Goal: Communication & Community: Share content

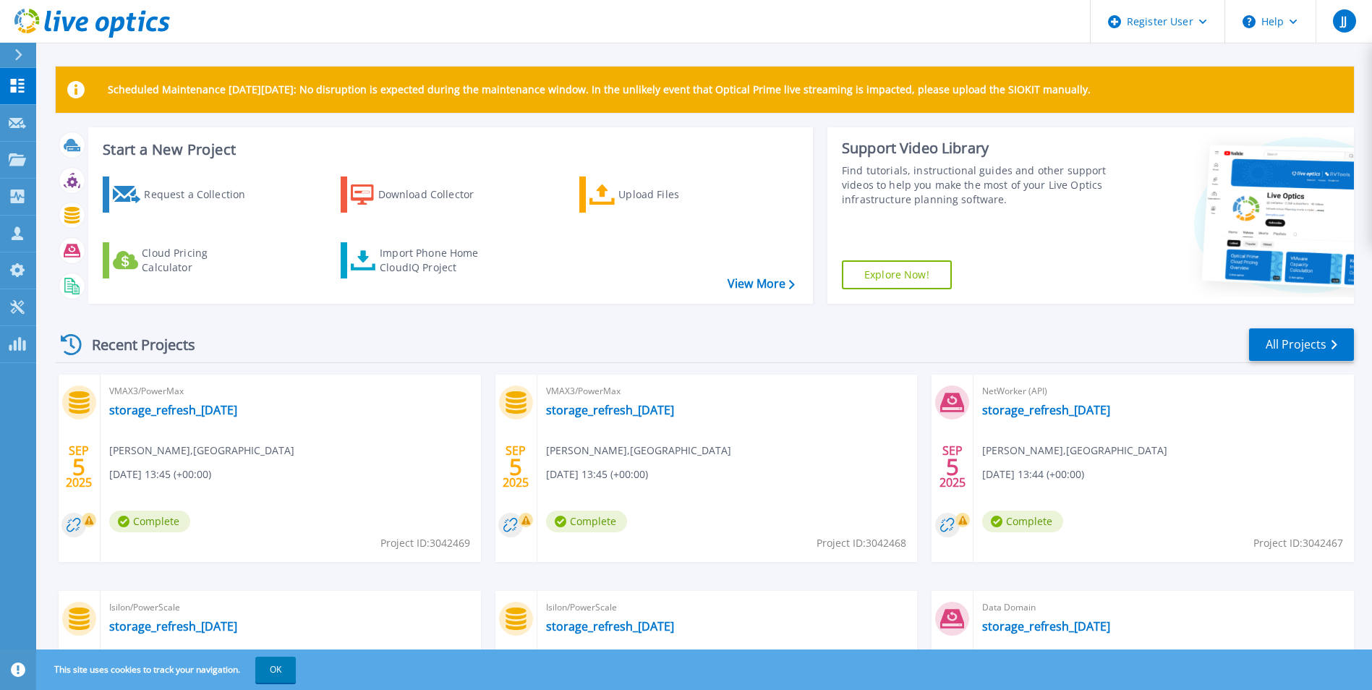
scroll to position [72, 0]
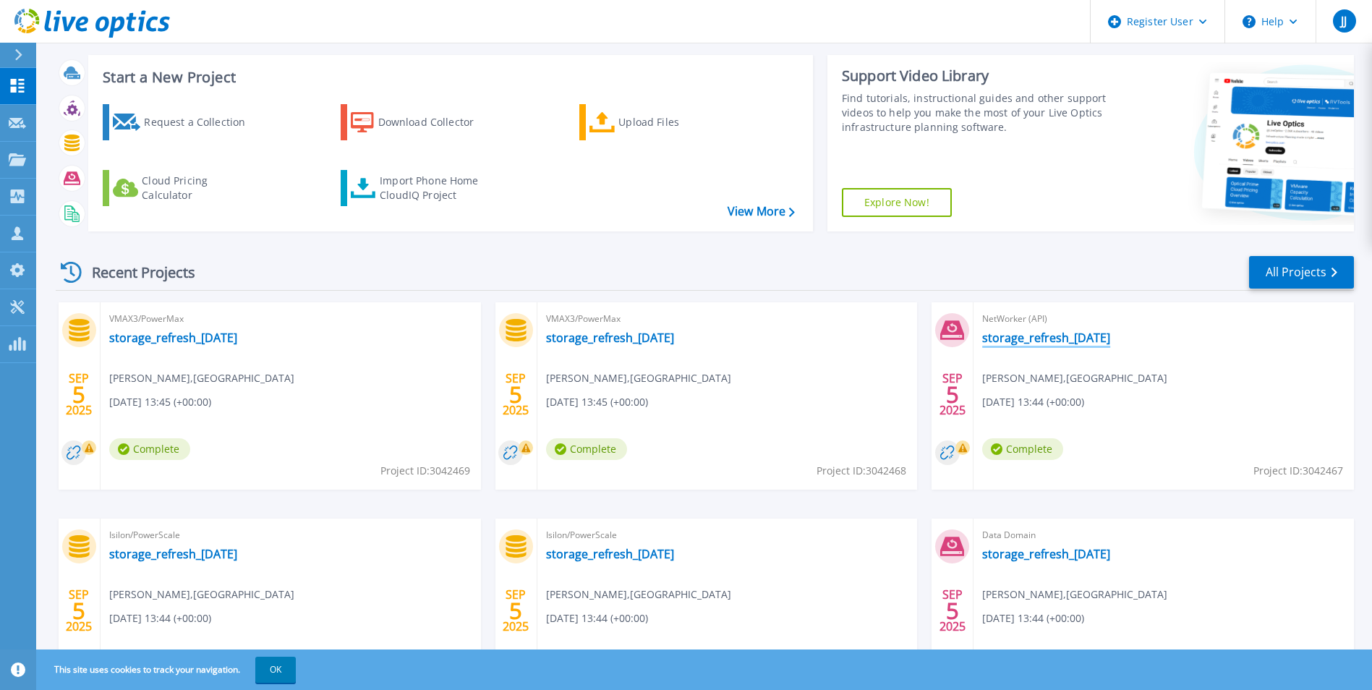
click at [1064, 339] on link "storage_refresh_[DATE]" at bounding box center [1046, 338] width 128 height 14
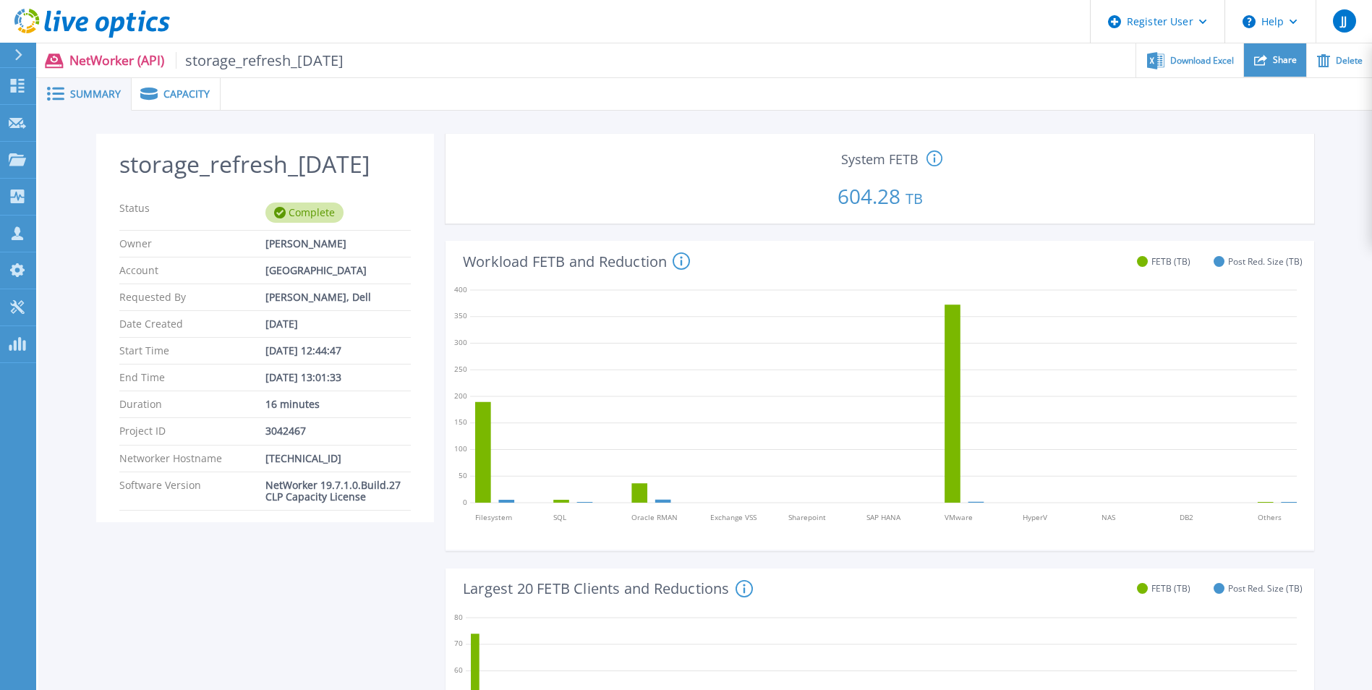
click at [1276, 61] on span "Share" at bounding box center [1285, 60] width 24 height 9
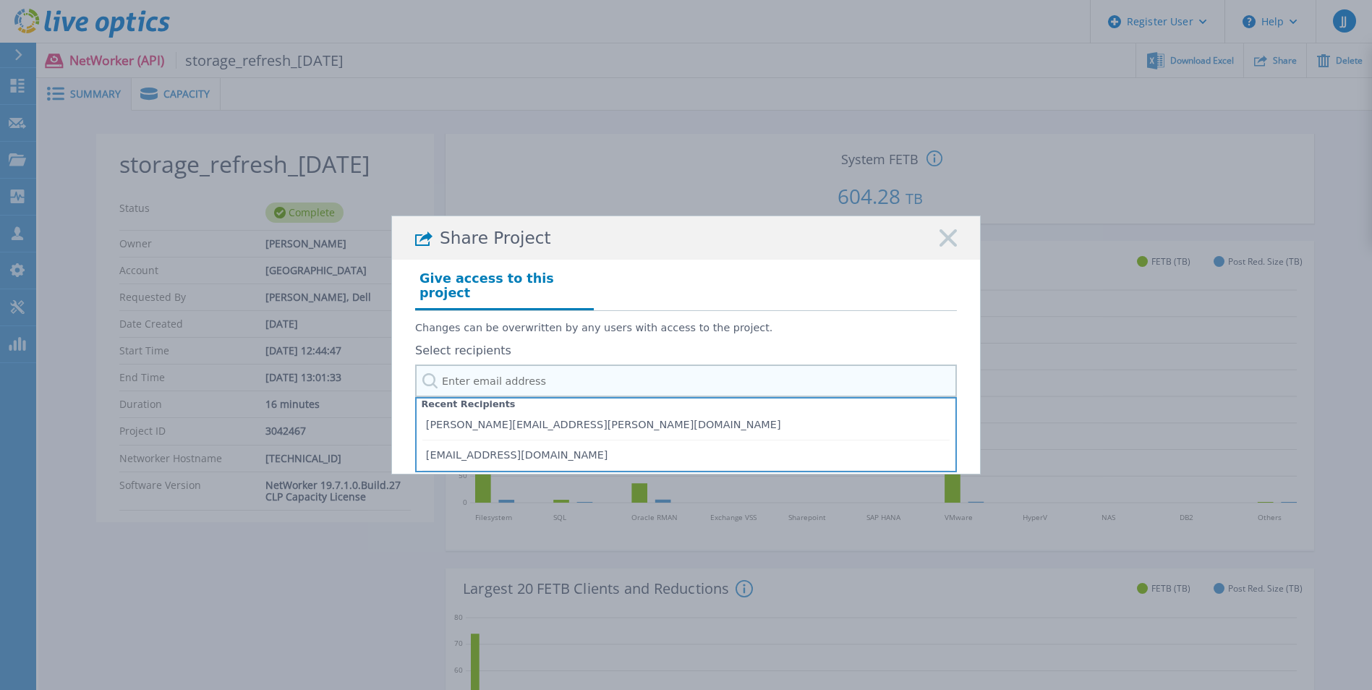
click at [487, 378] on input "text" at bounding box center [686, 381] width 542 height 33
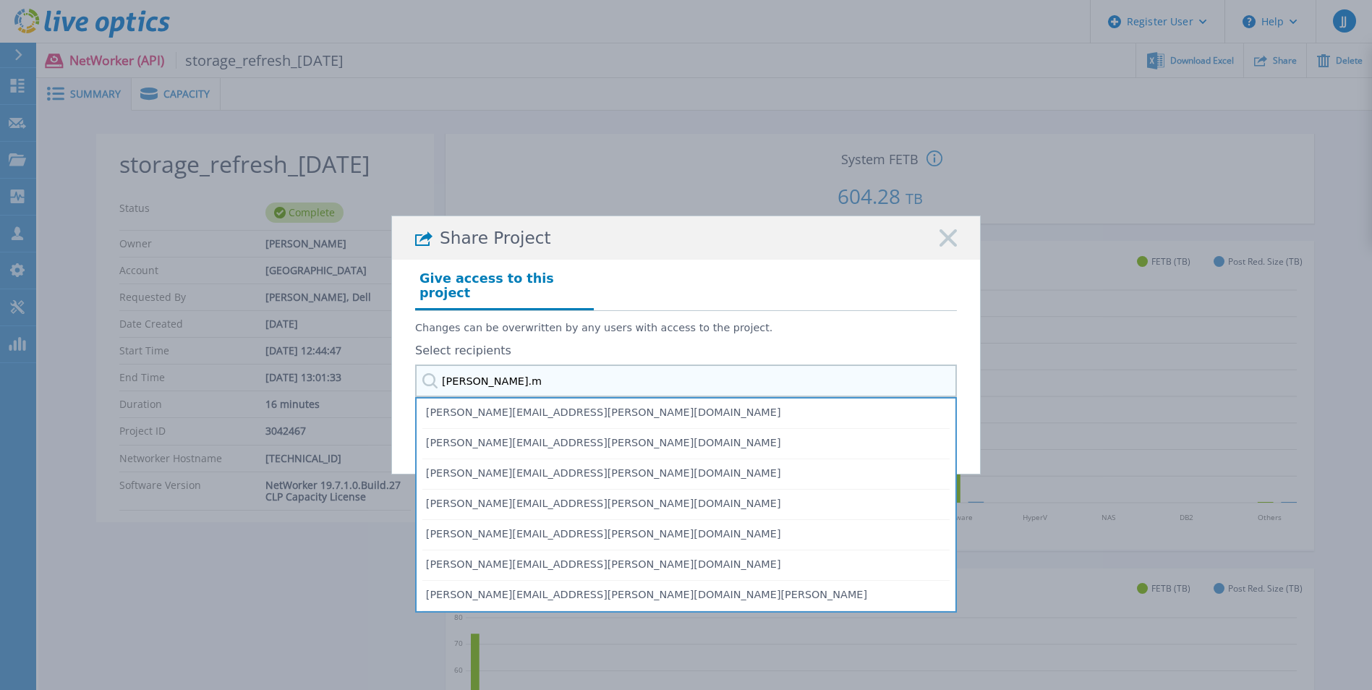
type input "[PERSON_NAME].m"
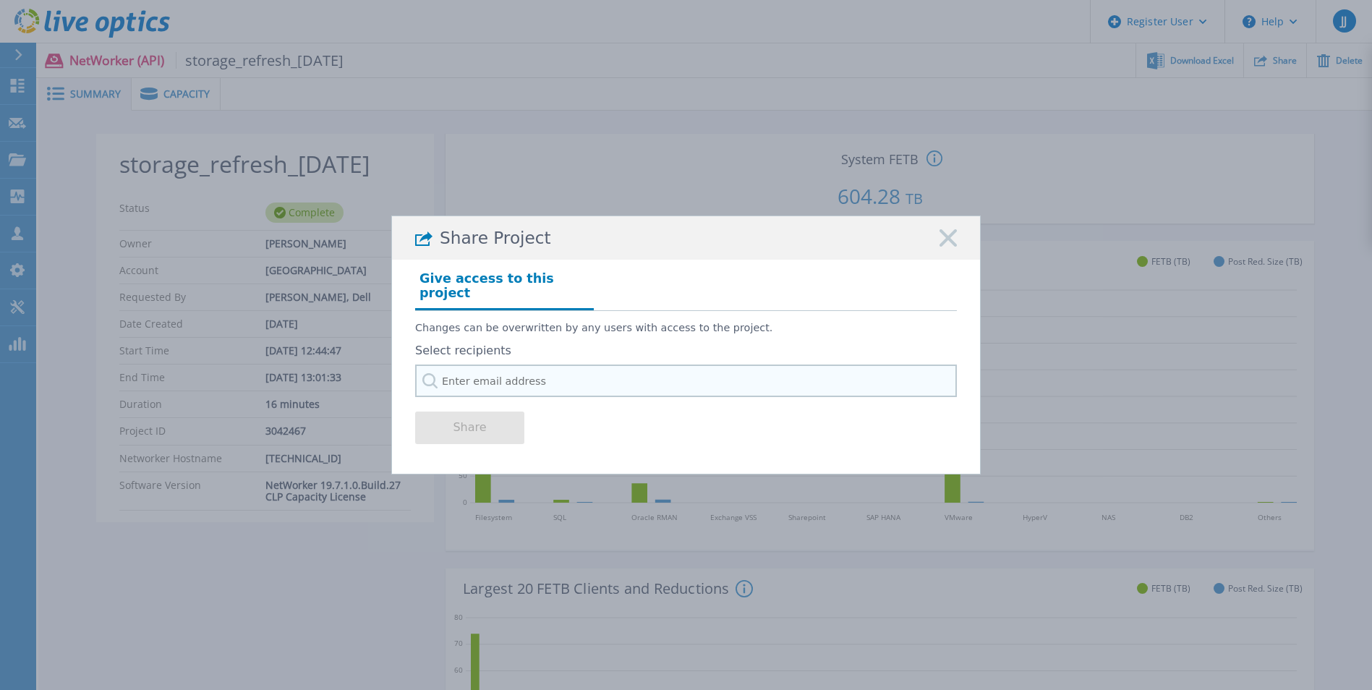
click at [736, 381] on input "text" at bounding box center [686, 381] width 542 height 33
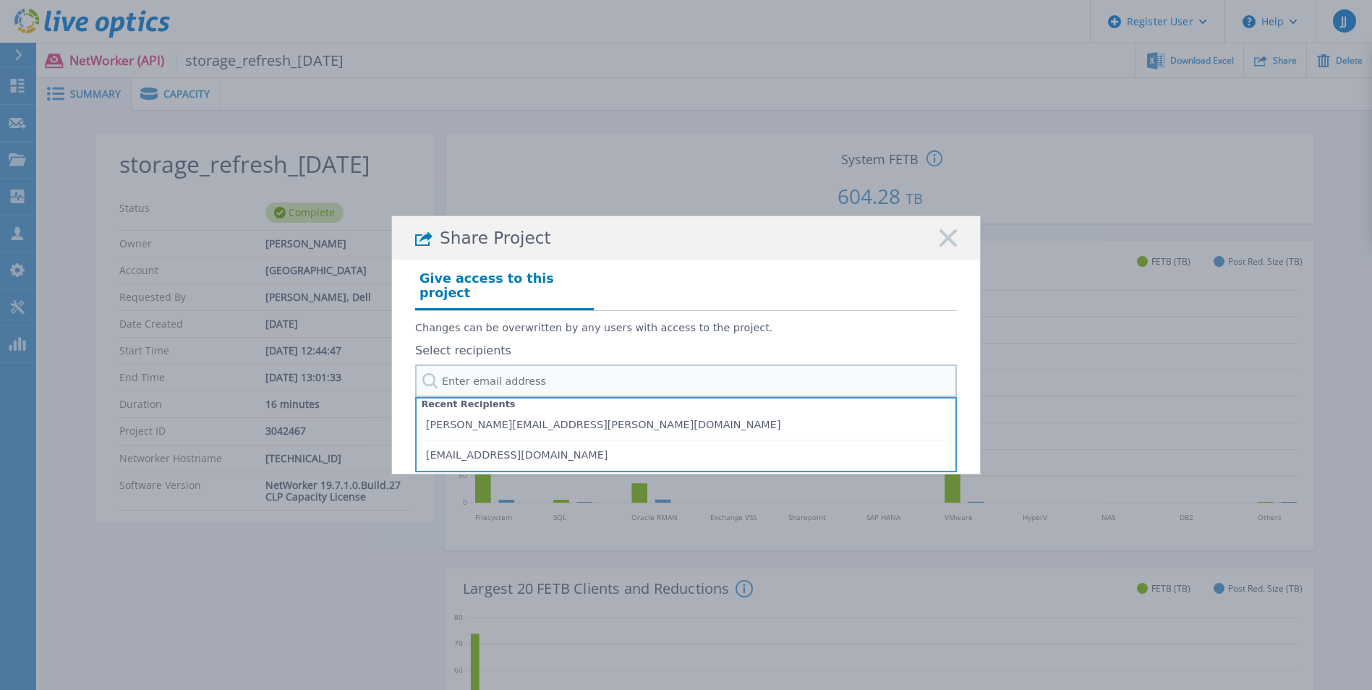
drag, startPoint x: 694, startPoint y: 375, endPoint x: 385, endPoint y: 375, distance: 308.8
click at [385, 375] on div "Share Project Give access to this project Changes can be overwritten by any use…" at bounding box center [686, 345] width 1372 height 690
paste input "[PERSON_NAME][EMAIL_ADDRESS][PERSON_NAME][DOMAIN_NAME]"
type input "[PERSON_NAME][EMAIL_ADDRESS][PERSON_NAME][DOMAIN_NAME]"
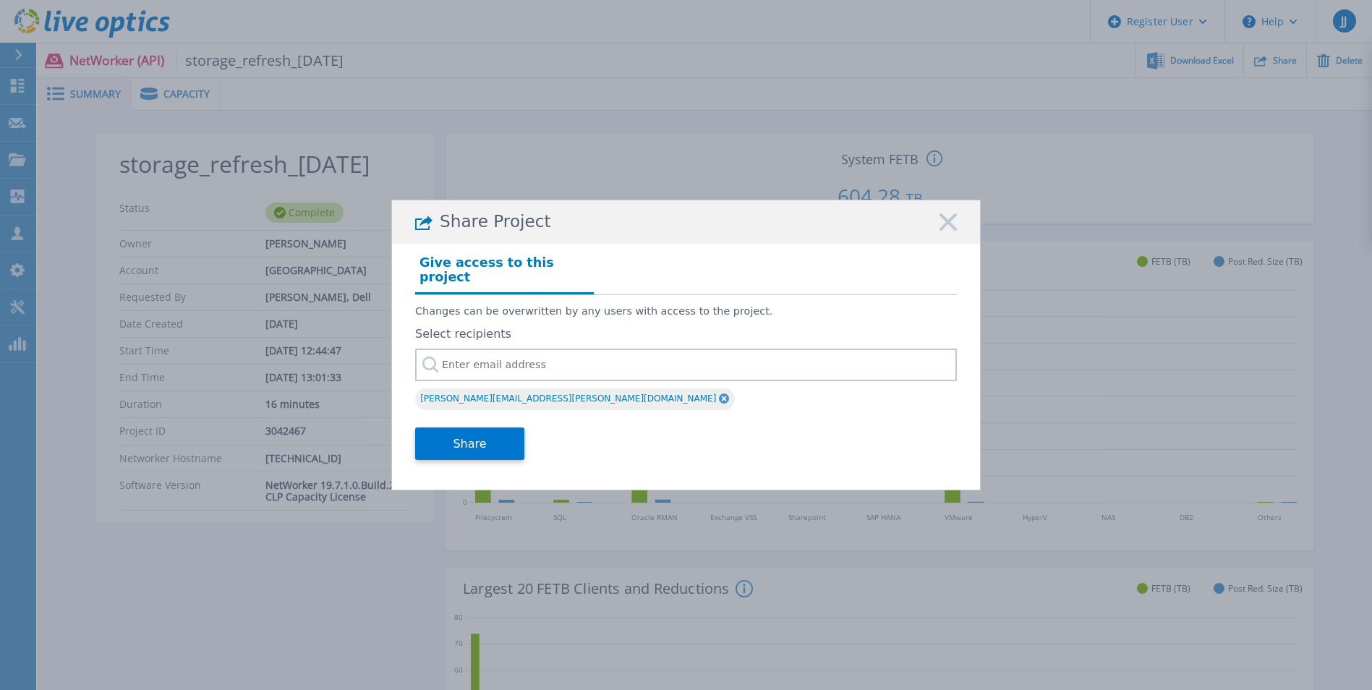
click at [484, 402] on div "[PERSON_NAME][EMAIL_ADDRESS][PERSON_NAME][DOMAIN_NAME]" at bounding box center [575, 399] width 320 height 22
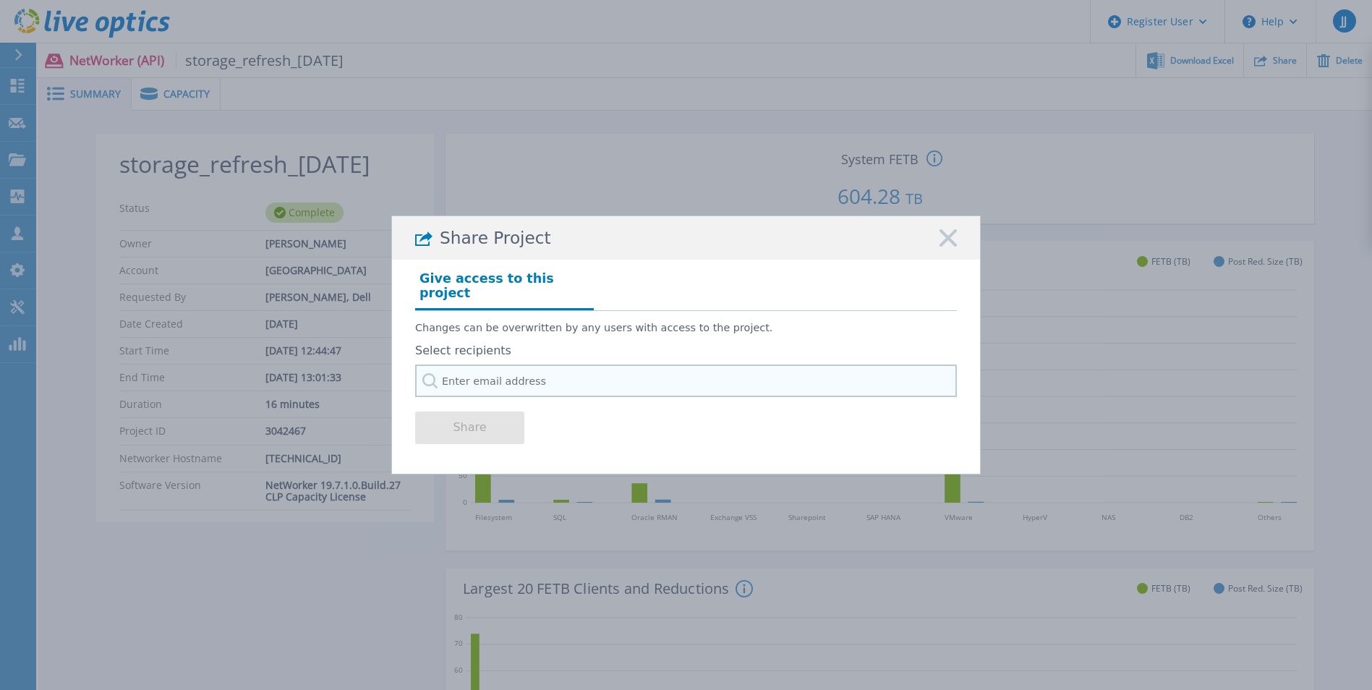
click at [545, 371] on input "text" at bounding box center [686, 381] width 542 height 33
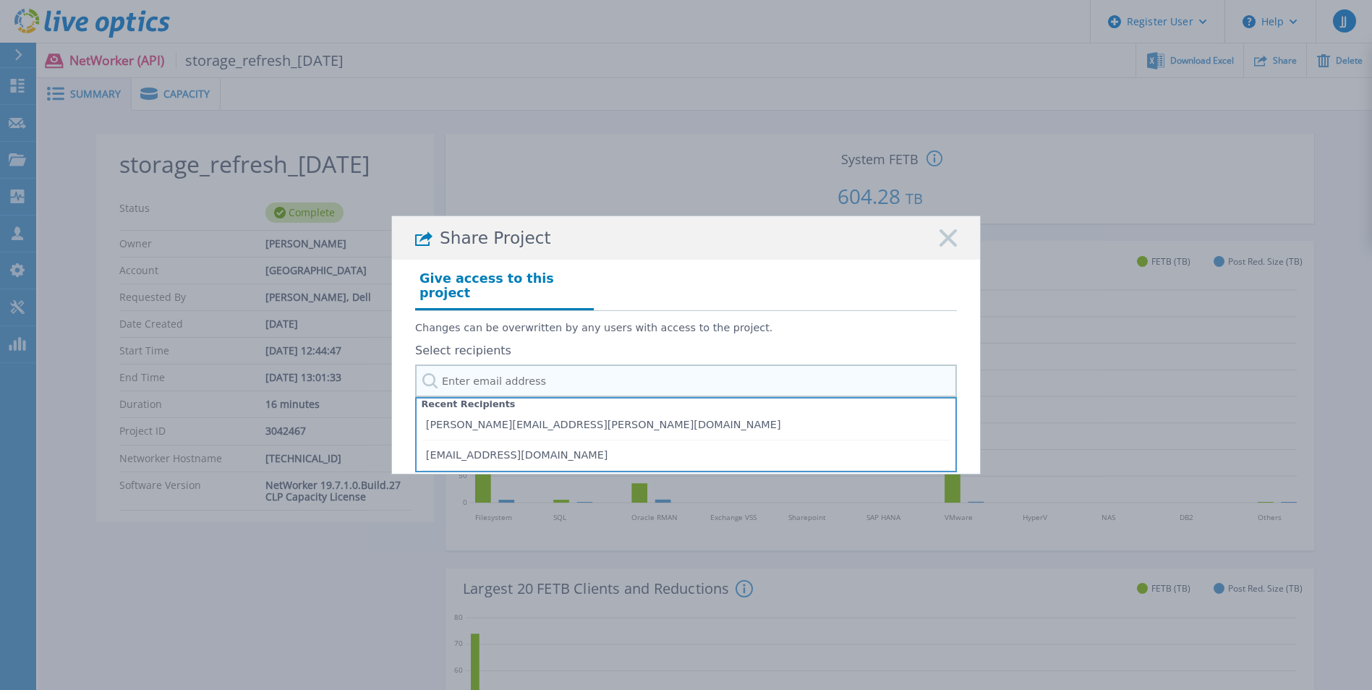
click at [545, 371] on input "text" at bounding box center [686, 381] width 542 height 33
paste input "[PERSON_NAME][EMAIL_ADDRESS][PERSON_NAME][DOMAIN_NAME]"
type input "[PERSON_NAME][EMAIL_ADDRESS][PERSON_NAME][DOMAIN_NAME]"
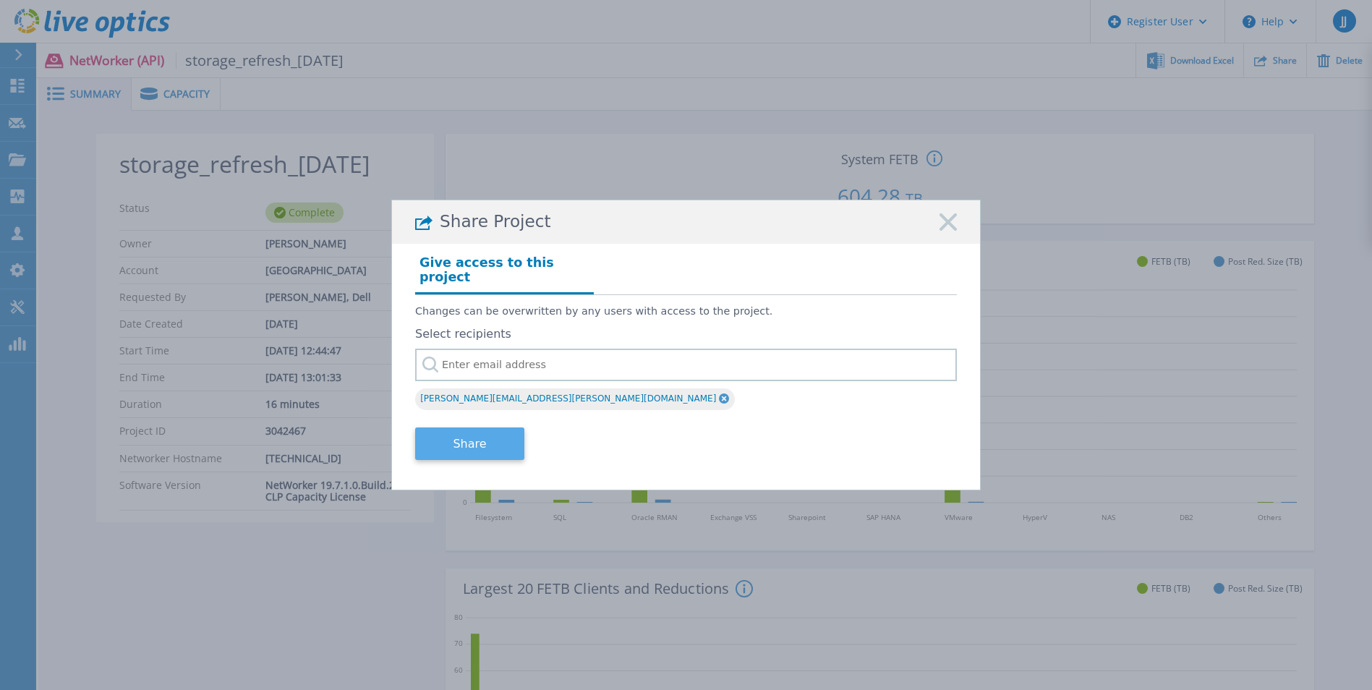
click at [464, 438] on button "Share" at bounding box center [469, 443] width 109 height 33
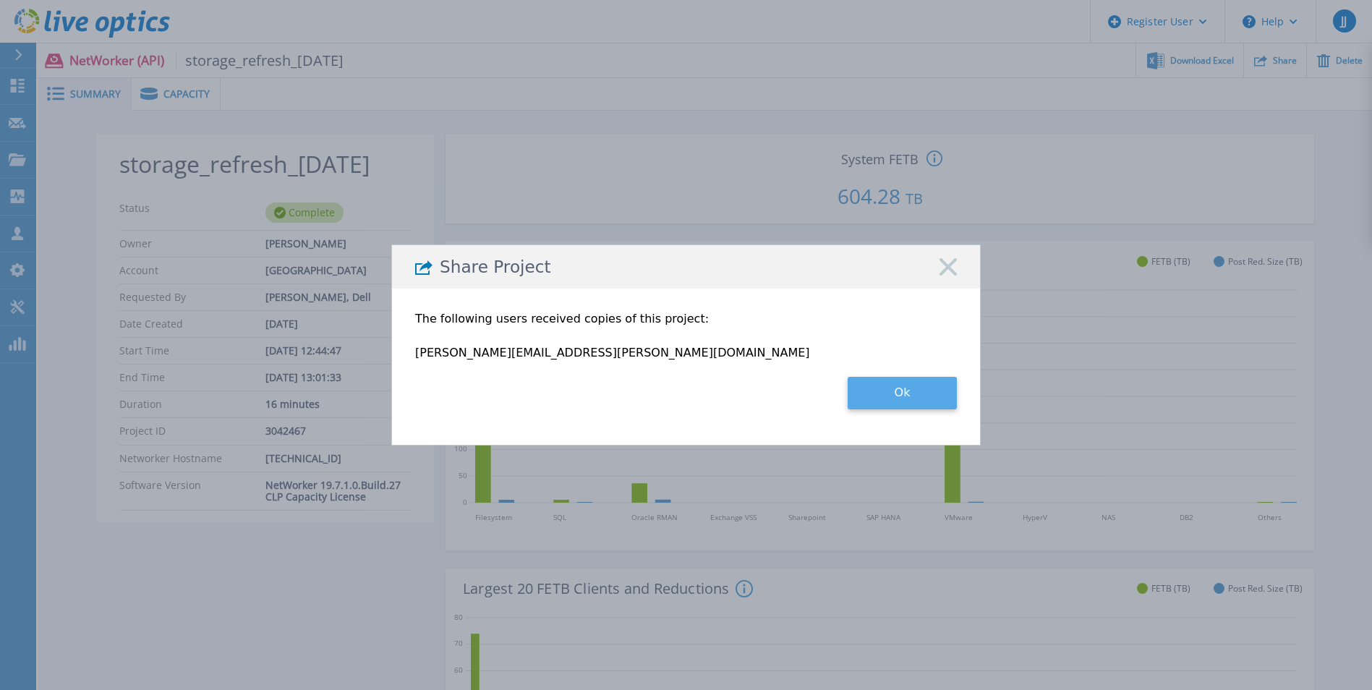
click at [870, 397] on button "Ok" at bounding box center [902, 393] width 109 height 33
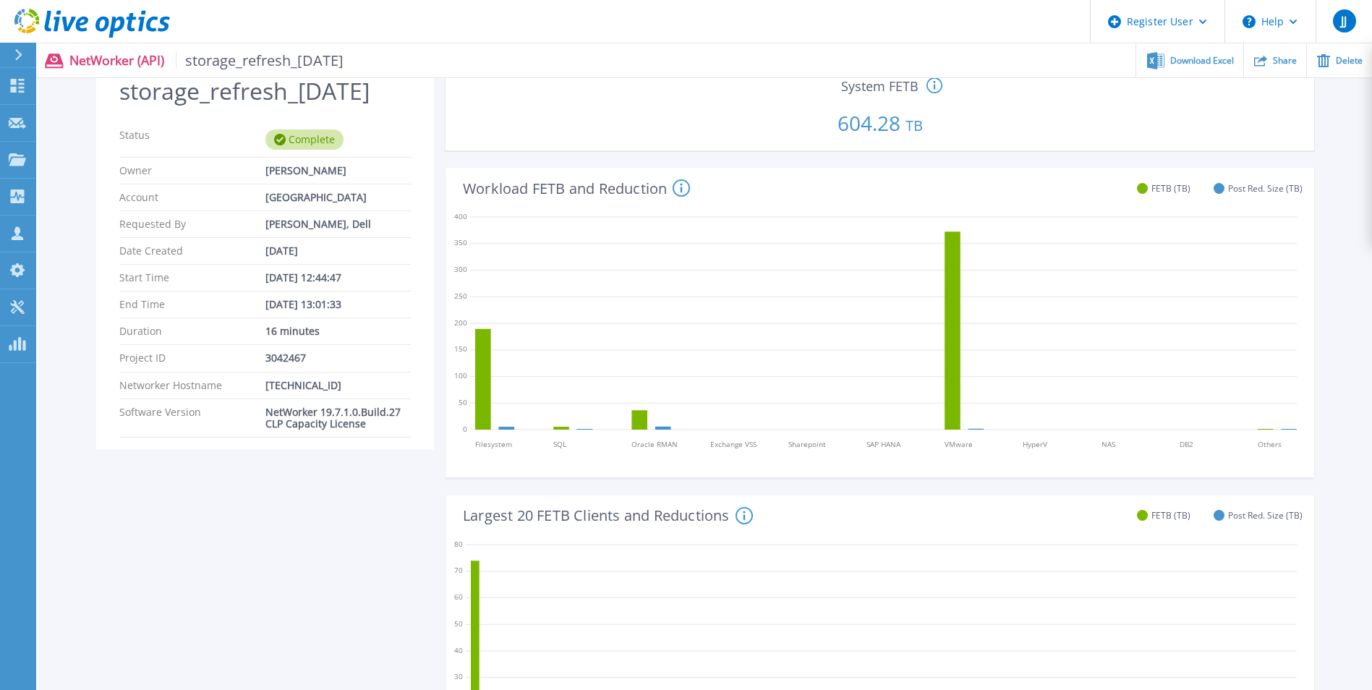
scroll to position [72, 0]
